Goal: Navigation & Orientation: Find specific page/section

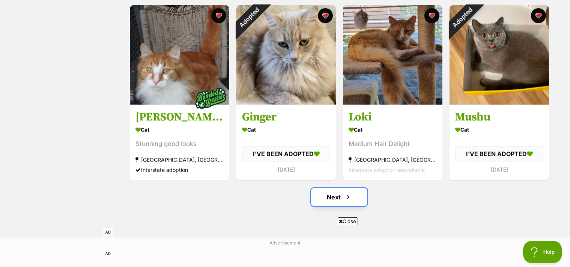
click at [341, 195] on link "Next" at bounding box center [339, 197] width 56 height 18
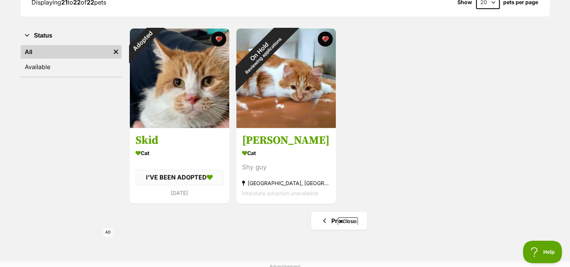
scroll to position [250, 0]
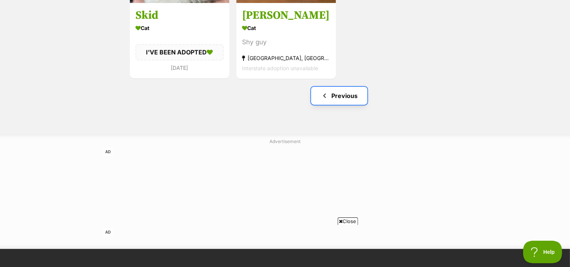
click at [337, 99] on link "Previous" at bounding box center [339, 96] width 56 height 18
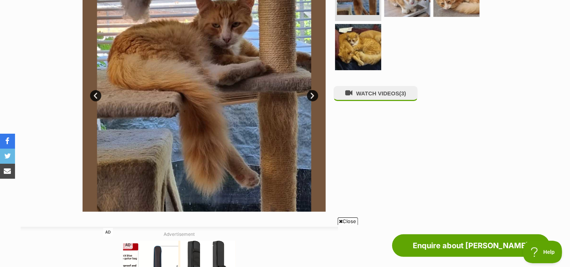
scroll to position [125, 0]
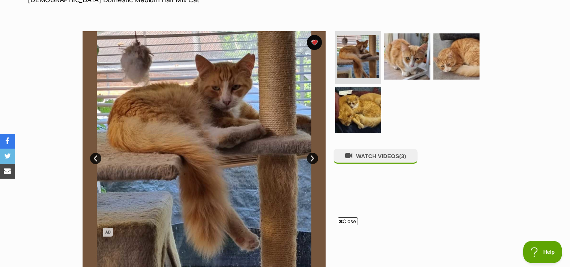
click at [231, 111] on img at bounding box center [204, 152] width 243 height 243
click at [312, 159] on link "Next" at bounding box center [312, 158] width 11 height 11
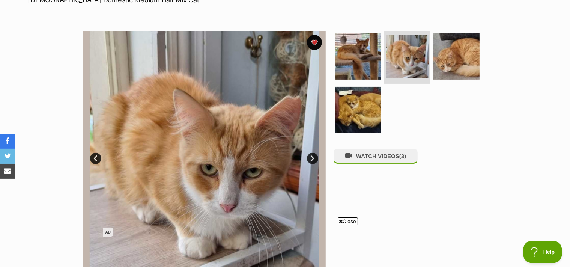
scroll to position [188, 0]
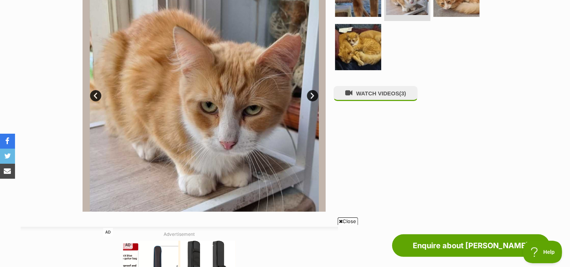
click at [314, 92] on link "Next" at bounding box center [312, 95] width 11 height 11
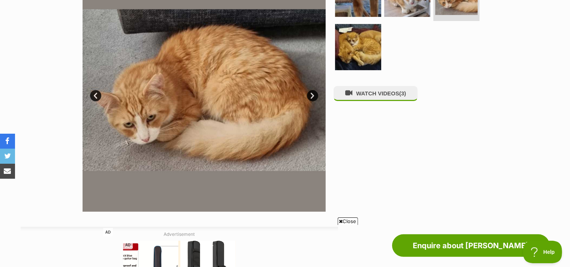
click at [314, 92] on link "Next" at bounding box center [312, 95] width 11 height 11
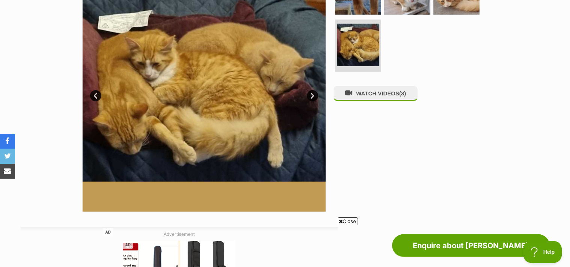
click at [314, 92] on link "Next" at bounding box center [312, 95] width 11 height 11
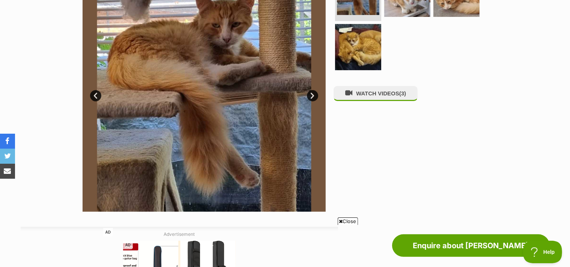
scroll to position [125, 0]
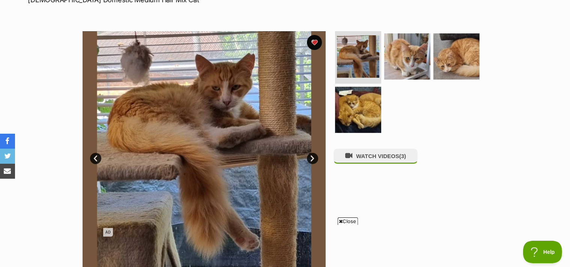
click at [313, 158] on link "Next" at bounding box center [312, 158] width 11 height 11
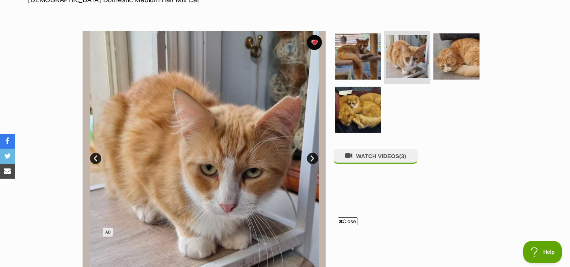
scroll to position [188, 0]
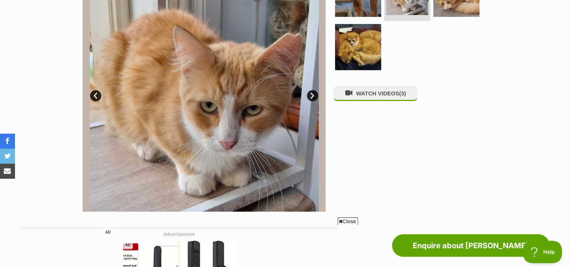
click at [312, 93] on link "Next" at bounding box center [312, 95] width 11 height 11
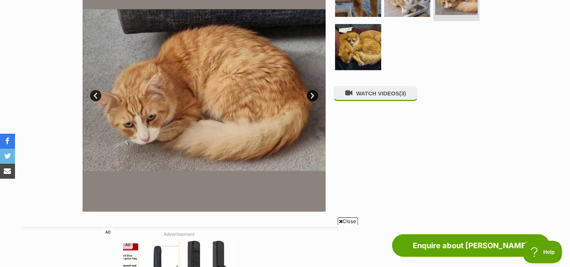
click at [312, 93] on link "Next" at bounding box center [312, 95] width 11 height 11
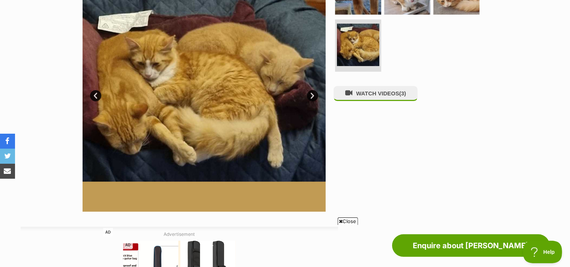
click at [312, 93] on link "Next" at bounding box center [312, 95] width 11 height 11
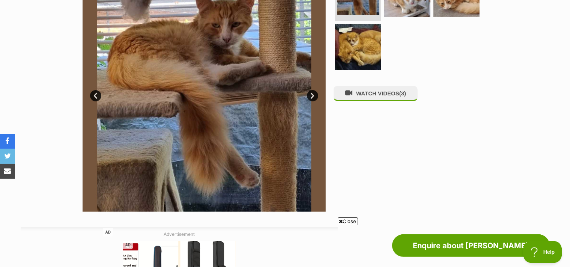
scroll to position [125, 0]
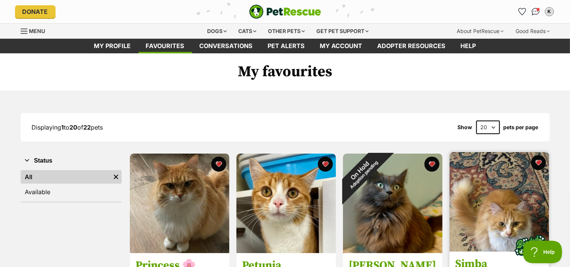
scroll to position [62, 0]
